Goal: Check status

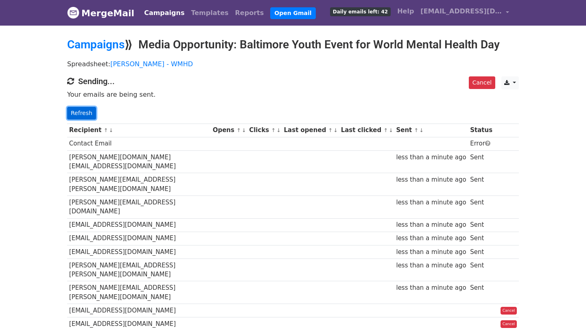
click at [71, 110] on link "Refresh" at bounding box center [81, 113] width 29 height 13
